Goal: Task Accomplishment & Management: Complete application form

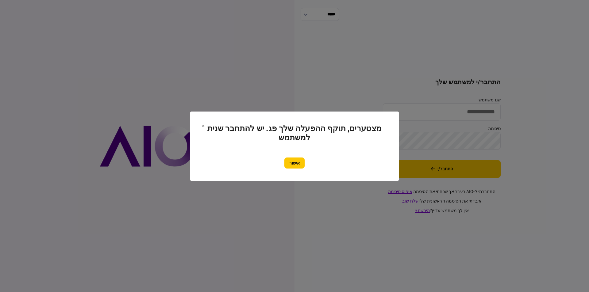
type input "*********"
click at [306, 160] on div "אישור" at bounding box center [295, 163] width 184 height 11
click at [300, 160] on button "אישור" at bounding box center [294, 163] width 20 height 11
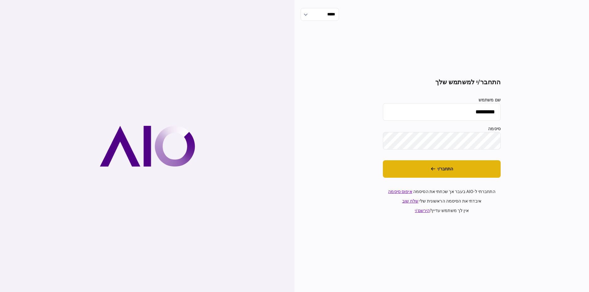
click at [440, 167] on button "התחבר/י" at bounding box center [442, 169] width 118 height 17
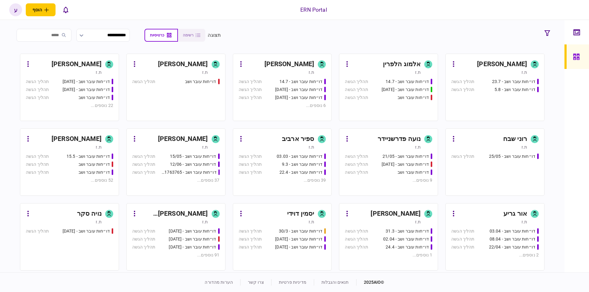
click at [55, 134] on link "[PERSON_NAME] ת.ז דו״חות עובר ושב - 15.5 תהליך הגשה דו״חות עובר ושב תהליך הגשה …" at bounding box center [69, 163] width 99 height 68
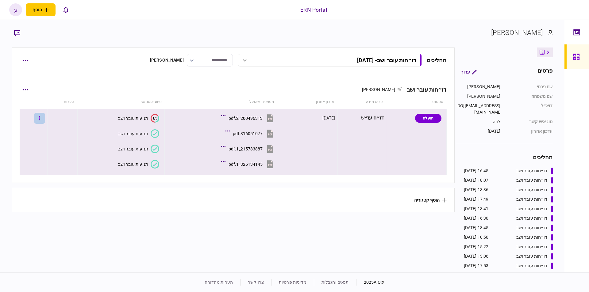
click at [45, 118] on button "button" at bounding box center [39, 118] width 11 height 11
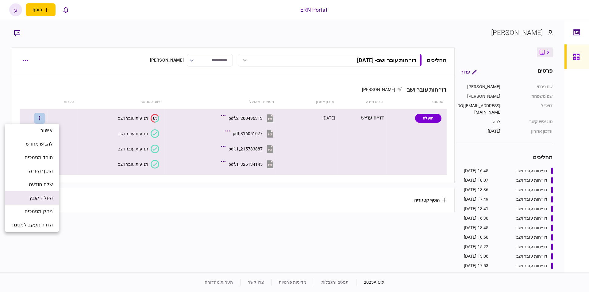
click at [48, 201] on span "העלה קובץ" at bounding box center [41, 198] width 24 height 7
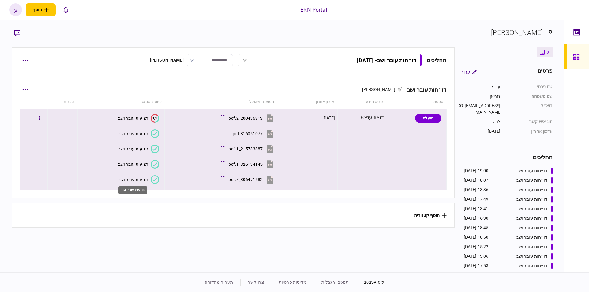
click at [119, 180] on div "תנועות עובר ושב" at bounding box center [133, 179] width 30 height 5
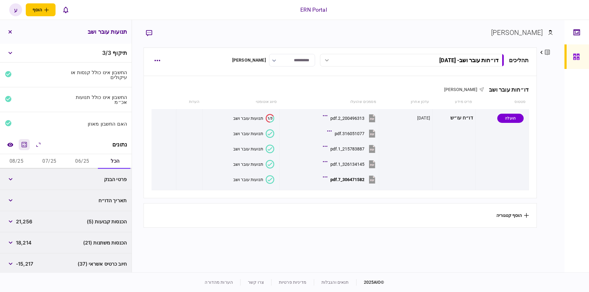
click at [26, 144] on icon "מחשבון" at bounding box center [24, 144] width 7 height 7
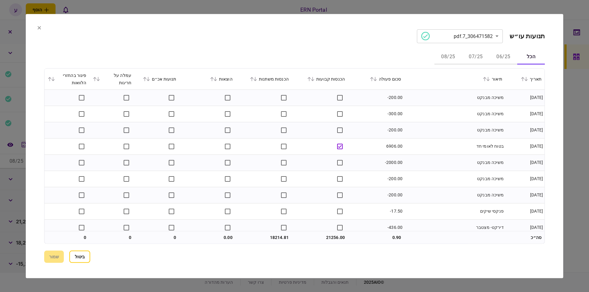
click at [495, 59] on button "06/25" at bounding box center [504, 57] width 28 height 15
click at [377, 79] on icon at bounding box center [374, 79] width 3 height 4
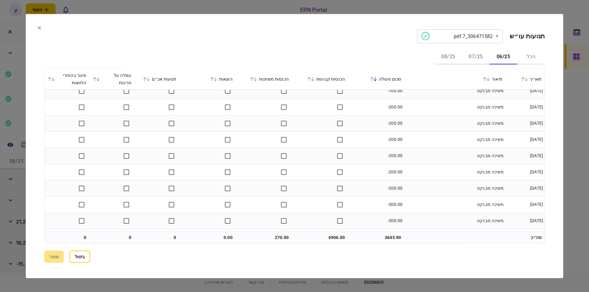
scroll to position [168, 0]
click at [478, 56] on button "07/25" at bounding box center [476, 57] width 28 height 15
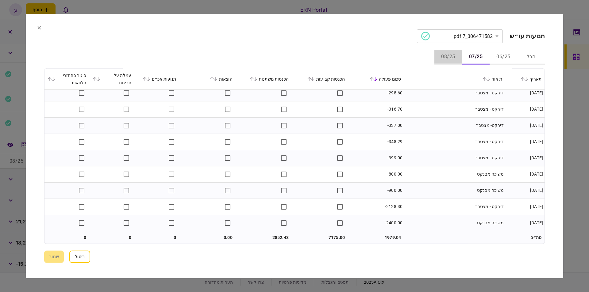
click at [447, 56] on button "08/25" at bounding box center [449, 57] width 28 height 15
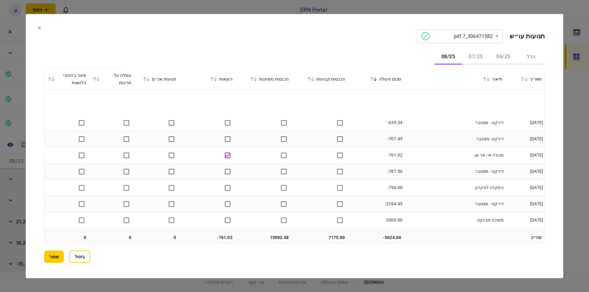
scroll to position [705, 0]
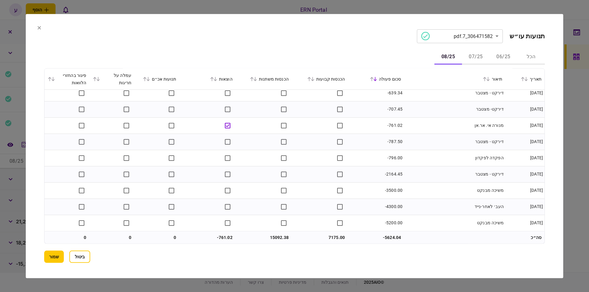
click at [478, 55] on button "07/25" at bounding box center [476, 57] width 28 height 15
click at [497, 54] on button "06/25" at bounding box center [504, 57] width 28 height 15
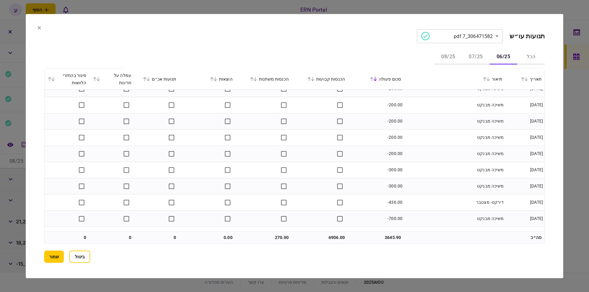
scroll to position [168, 0]
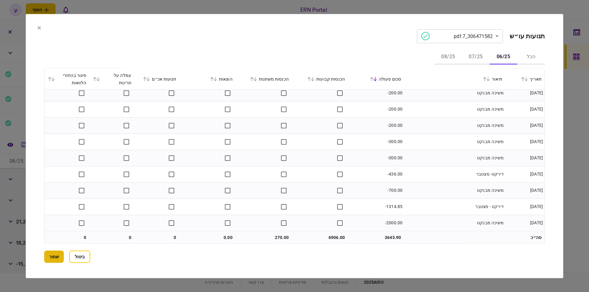
drag, startPoint x: 61, startPoint y: 264, endPoint x: 59, endPoint y: 253, distance: 11.0
click at [61, 264] on section "**********" at bounding box center [295, 146] width 538 height 265
click at [59, 253] on button "שמור" at bounding box center [54, 257] width 20 height 12
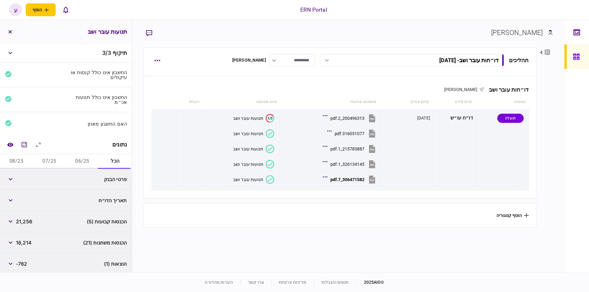
click at [83, 160] on button "06/25" at bounding box center [82, 161] width 33 height 15
click at [26, 178] on span "6,906" at bounding box center [23, 179] width 14 height 7
